Goal: Task Accomplishment & Management: Manage account settings

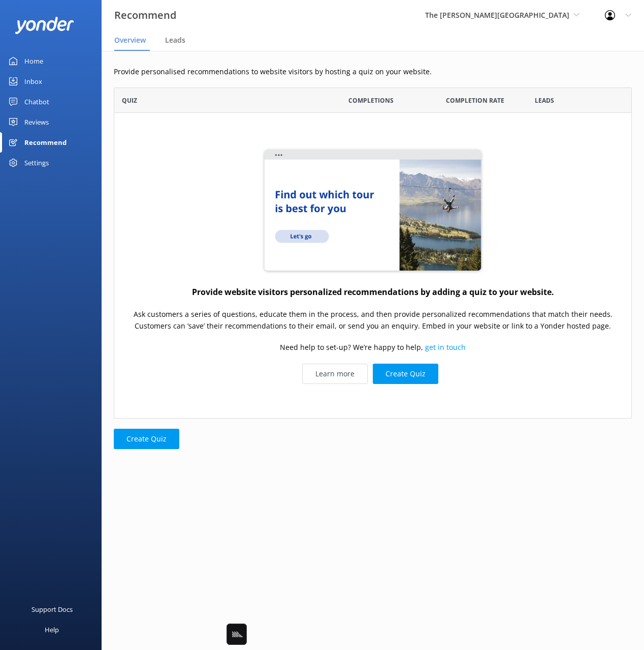
scroll to position [331, 518]
click at [40, 118] on div "Reviews" at bounding box center [36, 122] width 24 height 20
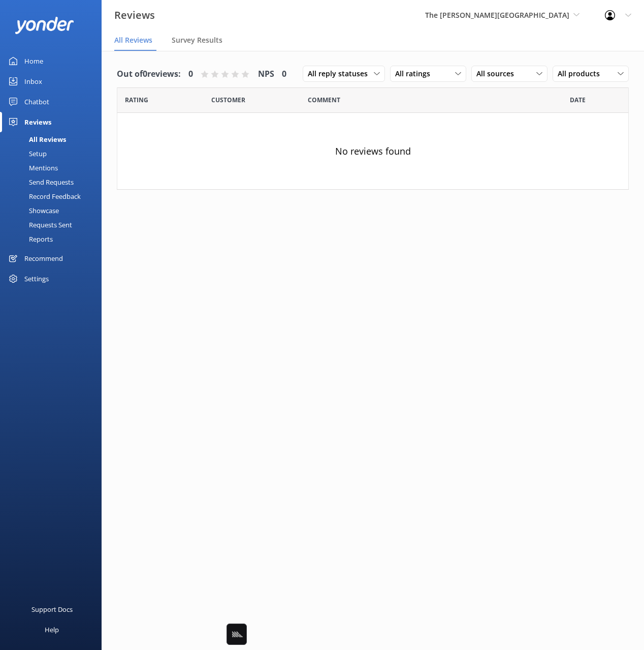
drag, startPoint x: 40, startPoint y: 101, endPoint x: 40, endPoint y: 130, distance: 29.0
click at [40, 101] on div "Chatbot" at bounding box center [36, 101] width 25 height 20
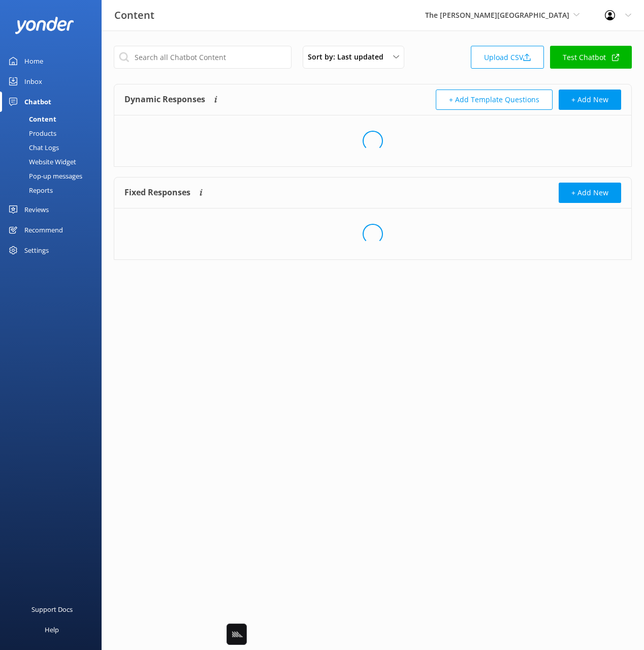
click at [40, 144] on div "Chat Logs" at bounding box center [32, 147] width 53 height 14
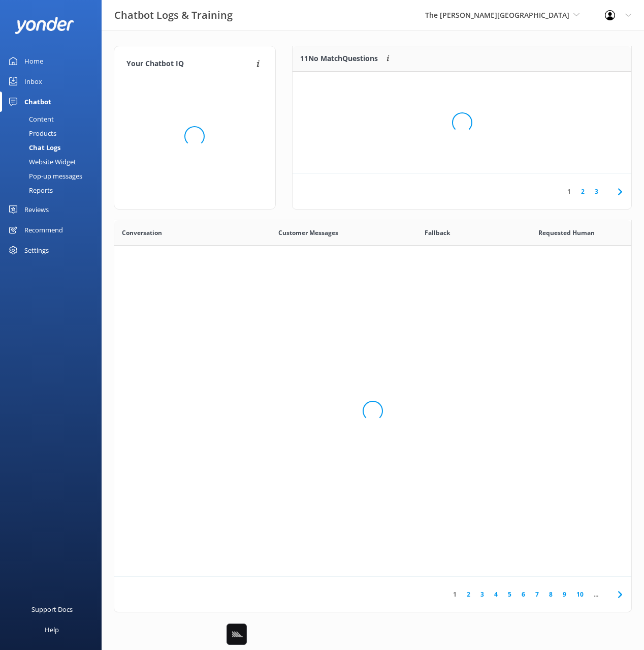
scroll to position [356, 517]
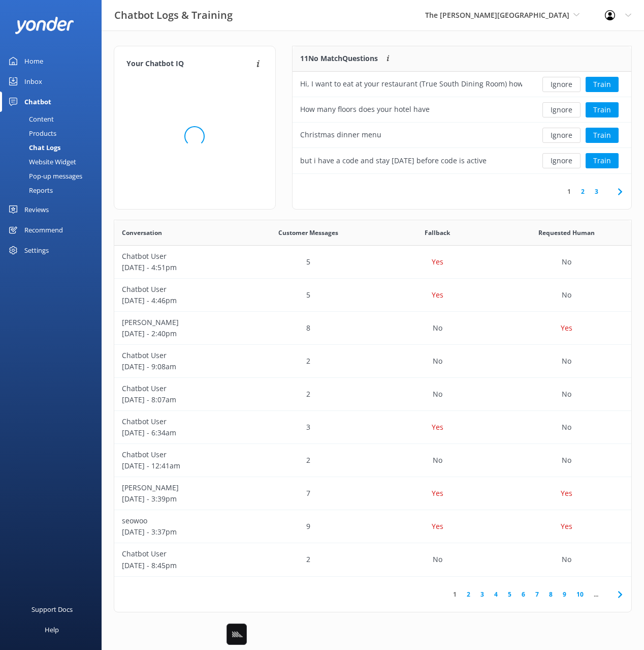
click at [46, 159] on div "Website Widget" at bounding box center [41, 162] width 70 height 14
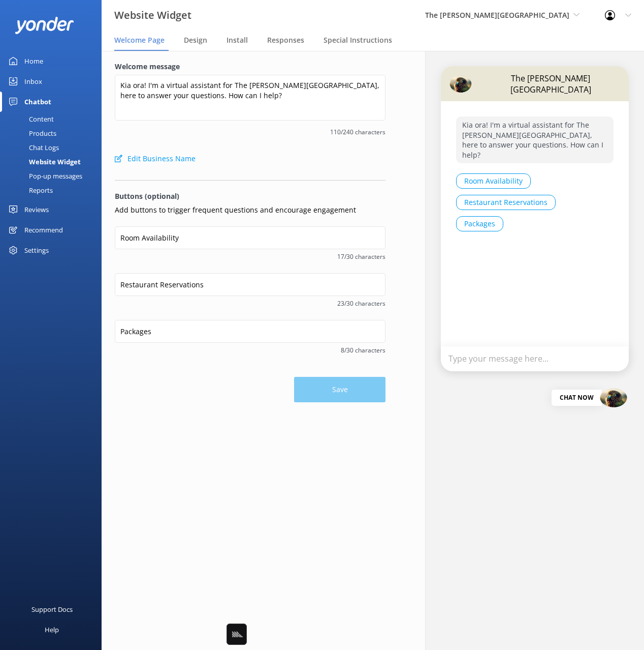
click at [67, 171] on div "Pop-up messages" at bounding box center [44, 176] width 76 height 14
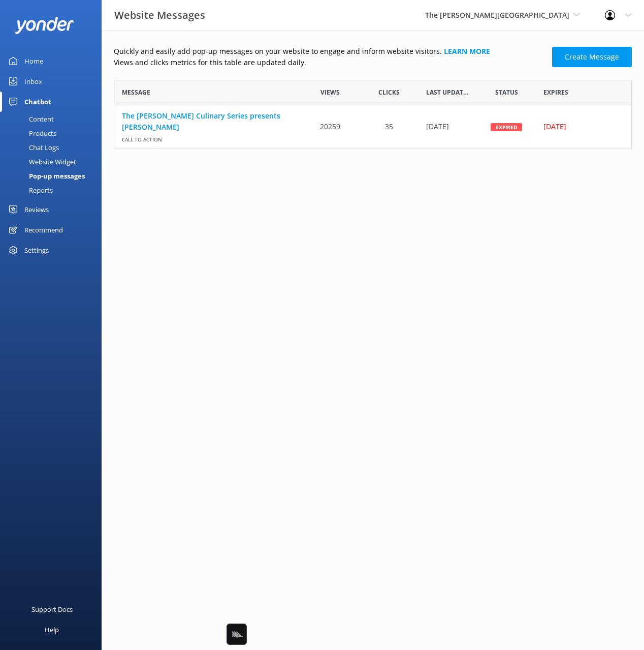
scroll to position [69, 518]
drag, startPoint x: 336, startPoint y: 175, endPoint x: 242, endPoint y: 130, distance: 103.9
click at [331, 175] on html "Website Messages The [PERSON_NAME] Hotel Black Cat Cruises [GEOGRAPHIC_DATA] [G…" at bounding box center [322, 325] width 644 height 650
click at [236, 133] on span "Call to action" at bounding box center [207, 138] width 171 height 11
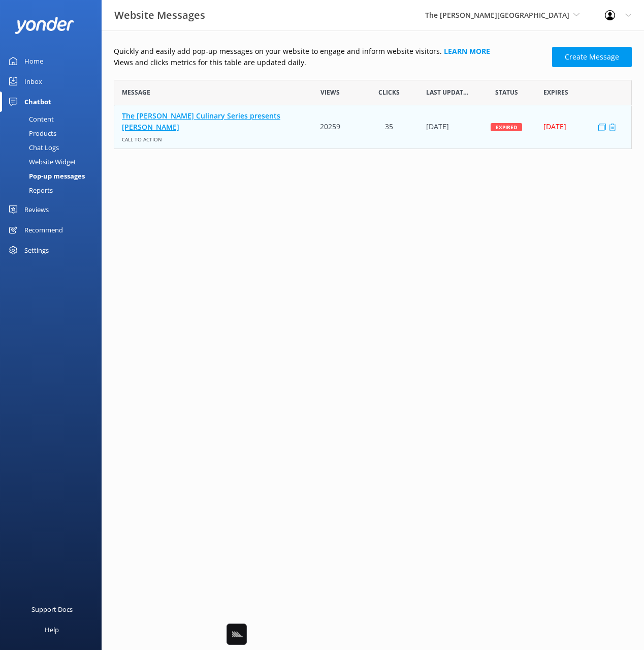
click at [236, 118] on link "The [PERSON_NAME] Culinary Series presents [PERSON_NAME]" at bounding box center [207, 121] width 171 height 23
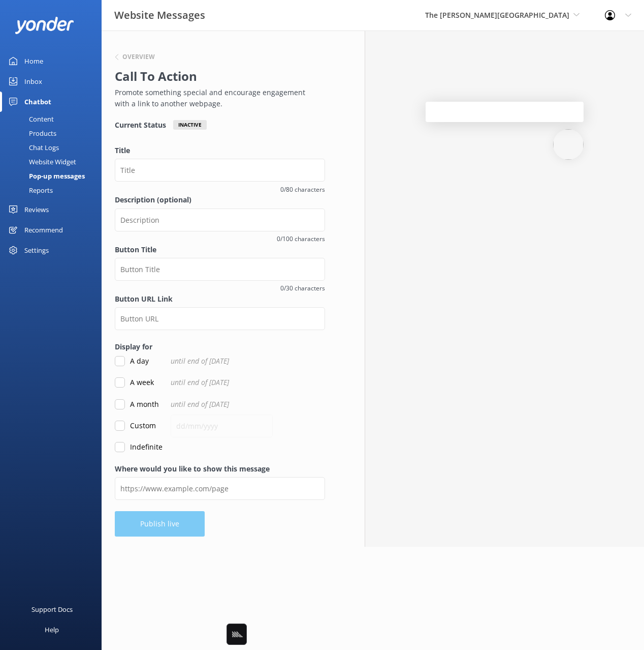
click at [171, 522] on div "Overview Call To Action Promote something special and encourage engagement with…" at bounding box center [220, 288] width 237 height 516
click at [251, 519] on div "Overview Call To Action Promote something special and encourage engagement with…" at bounding box center [220, 288] width 237 height 516
click at [132, 54] on h6 "Overview" at bounding box center [138, 57] width 33 height 6
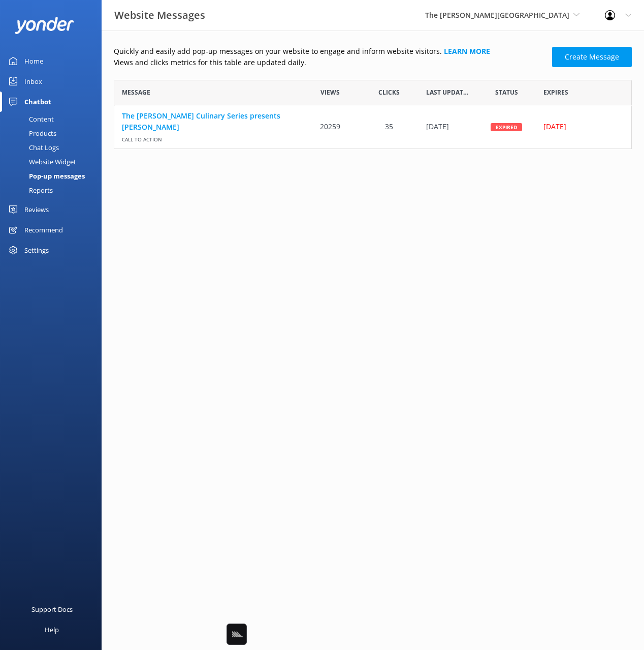
scroll to position [69, 518]
click at [383, 304] on html "Website Messages The [PERSON_NAME] Hotel Black Cat Cruises [GEOGRAPHIC_DATA] [G…" at bounding box center [322, 325] width 644 height 650
click at [318, 260] on html "Website Messages The [PERSON_NAME] Hotel Black Cat Cruises [GEOGRAPHIC_DATA] [G…" at bounding box center [322, 325] width 644 height 650
